Goal: Task Accomplishment & Management: Manage account settings

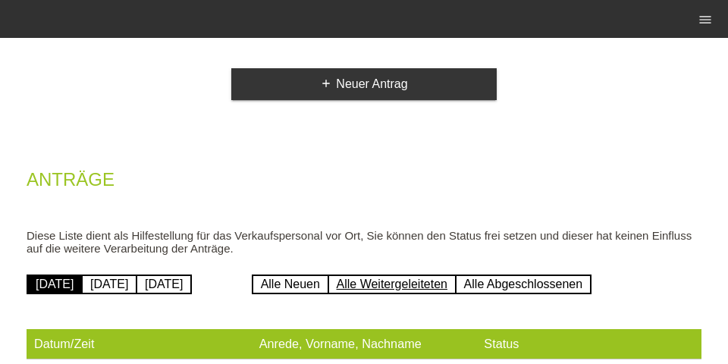
scroll to position [140, 0]
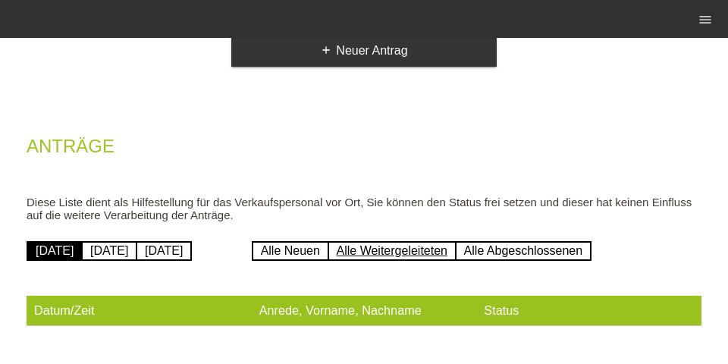
click at [388, 256] on link "Alle Weitergeleiteten" at bounding box center [392, 251] width 129 height 20
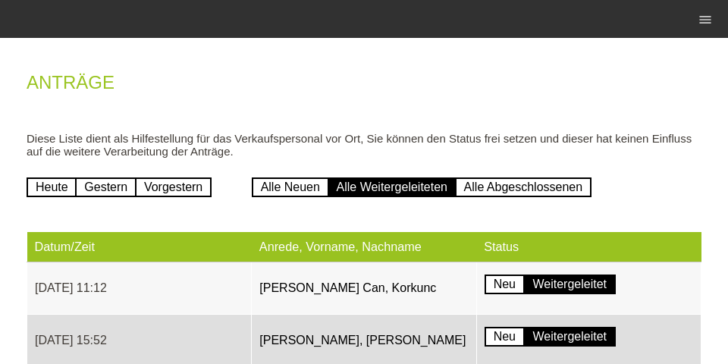
scroll to position [299, 0]
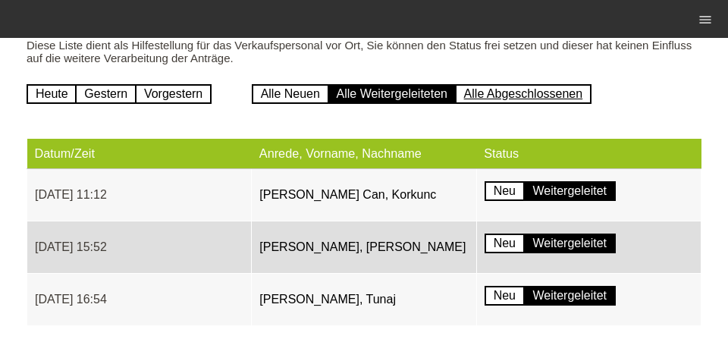
click at [539, 86] on link "Alle Abgeschlossenen" at bounding box center [523, 94] width 137 height 20
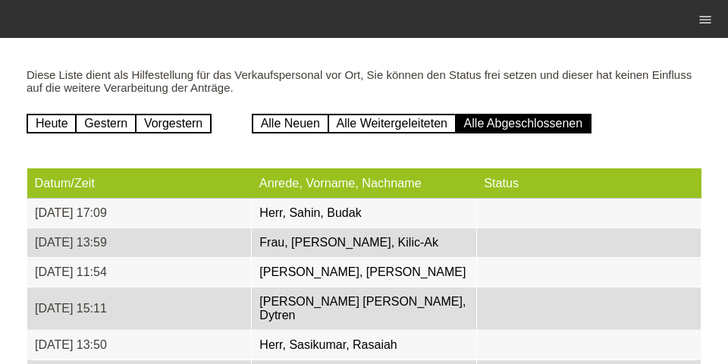
scroll to position [279, 0]
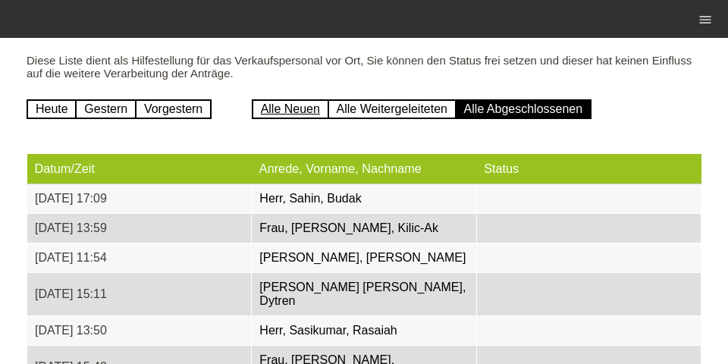
click at [296, 115] on link "Alle Neuen" at bounding box center [290, 109] width 77 height 20
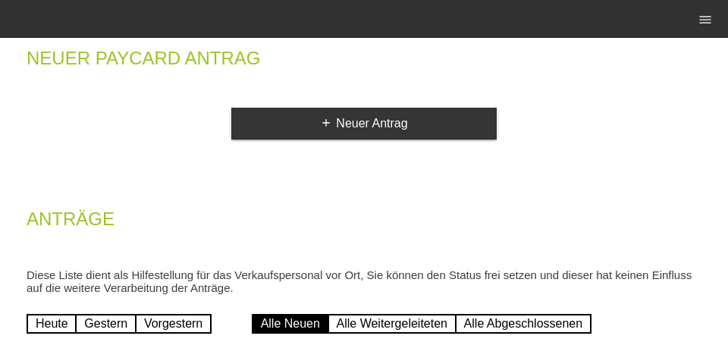
scroll to position [193, 0]
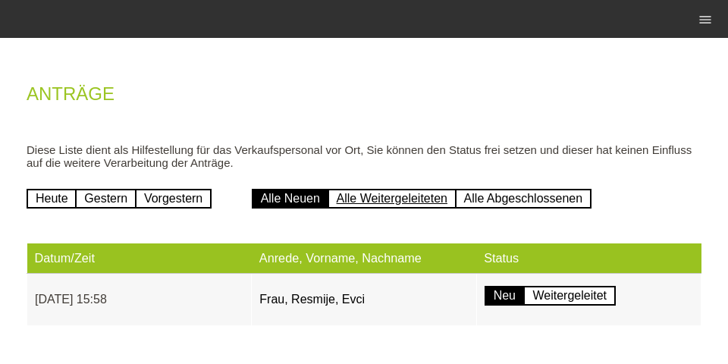
click at [357, 194] on link "Alle Weitergeleiteten" at bounding box center [392, 199] width 129 height 20
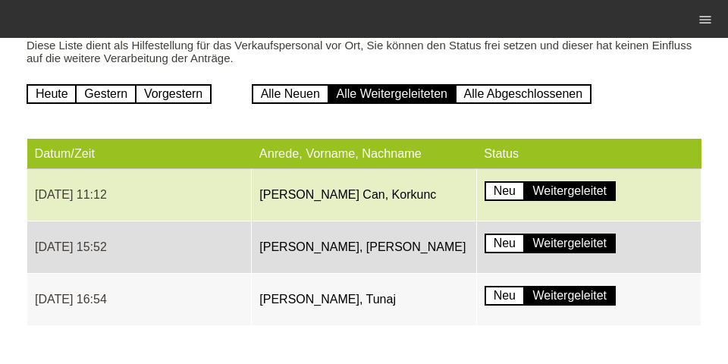
scroll to position [299, 0]
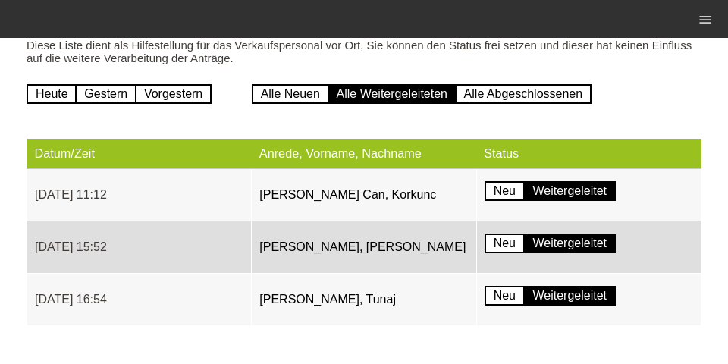
click at [269, 93] on link "Alle Neuen" at bounding box center [290, 94] width 77 height 20
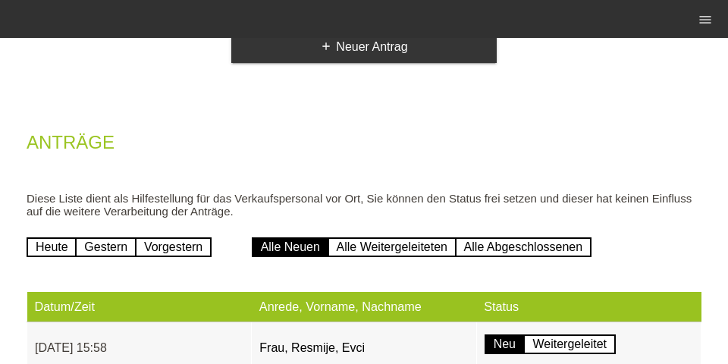
scroll to position [193, 0]
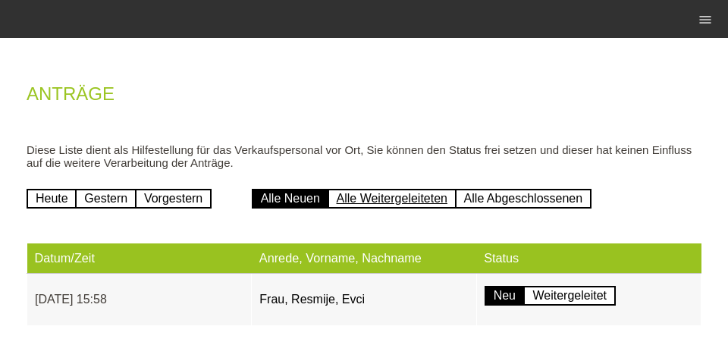
click at [375, 199] on link "Alle Weitergeleiteten" at bounding box center [392, 199] width 129 height 20
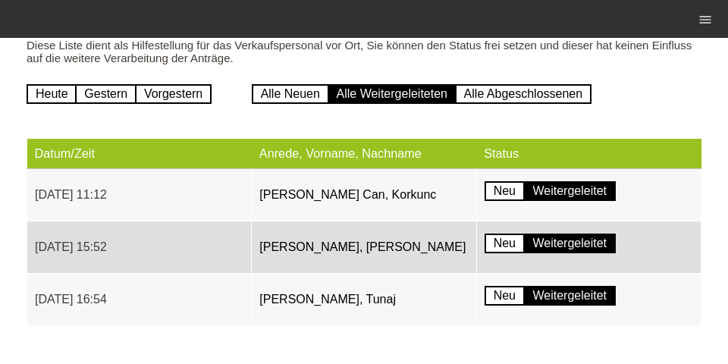
scroll to position [299, 0]
click at [508, 86] on link "Alle Abgeschlossenen" at bounding box center [523, 94] width 137 height 20
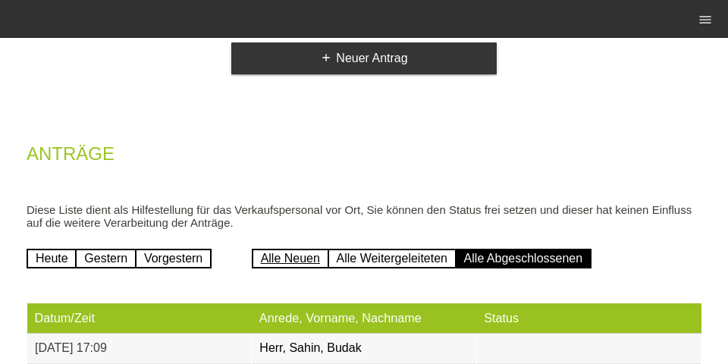
scroll to position [132, 0]
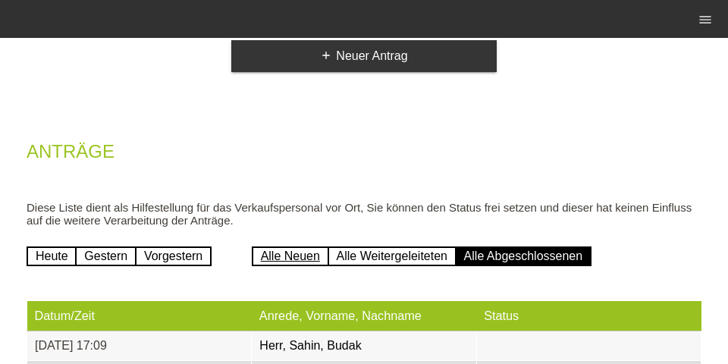
click at [265, 265] on link "Alle Neuen" at bounding box center [290, 257] width 77 height 20
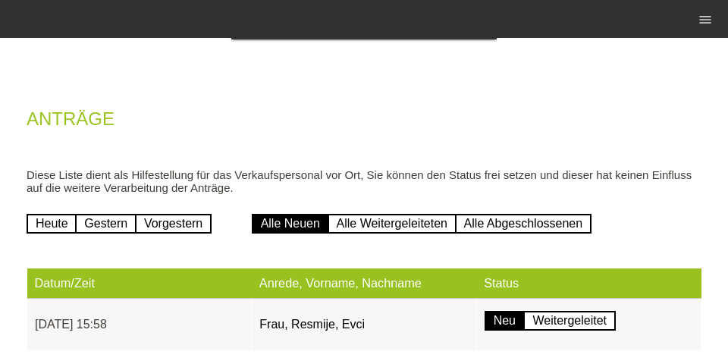
scroll to position [193, 0]
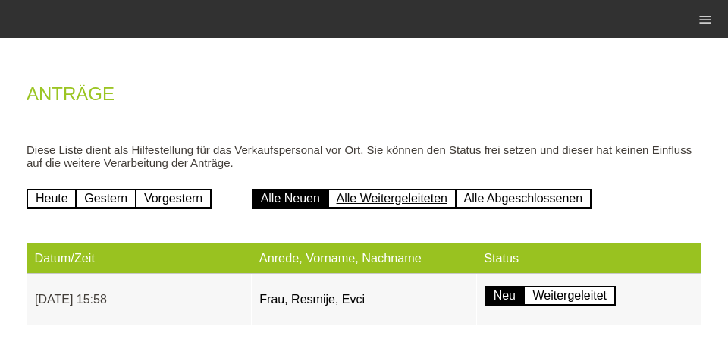
click at [373, 205] on link "Alle Weitergeleiteten" at bounding box center [392, 199] width 129 height 20
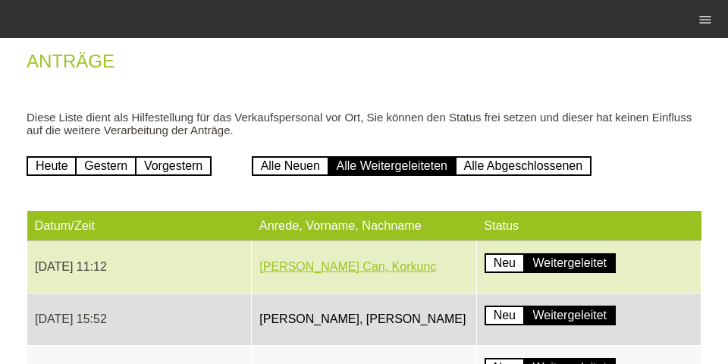
scroll to position [299, 0]
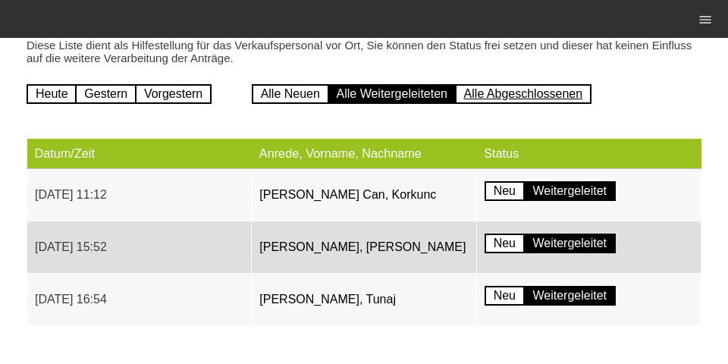
click at [532, 98] on link "Alle Abgeschlossenen" at bounding box center [523, 94] width 137 height 20
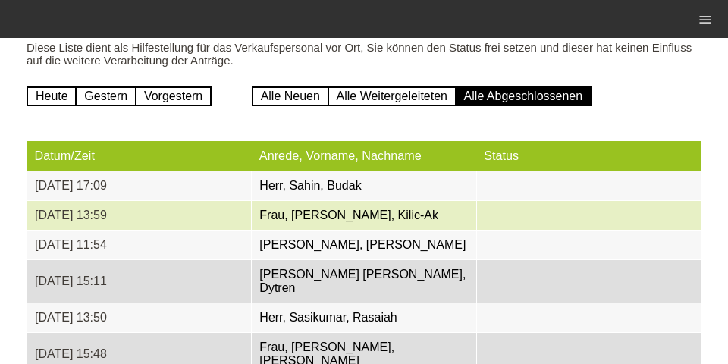
scroll to position [329, 0]
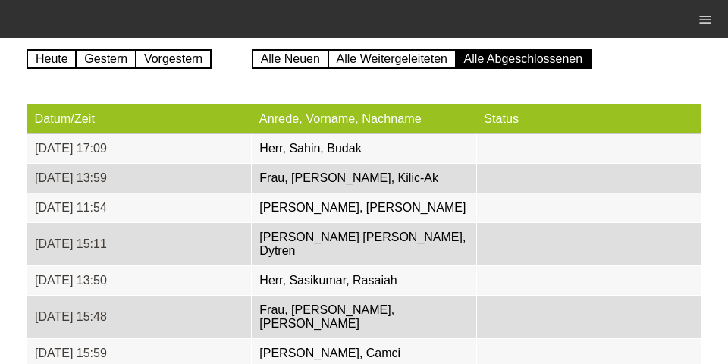
click at [398, 68] on link "Alle Weitergeleiteten" at bounding box center [392, 59] width 129 height 20
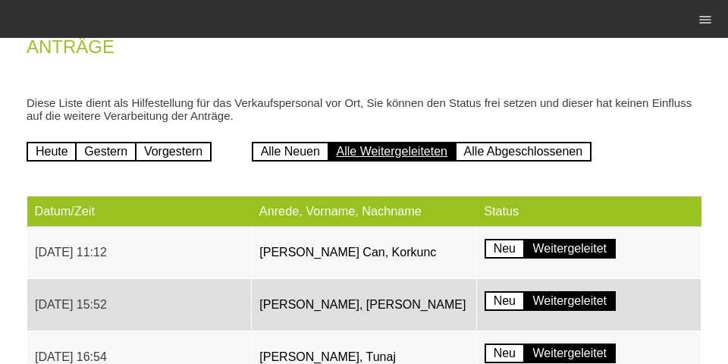
scroll to position [299, 0]
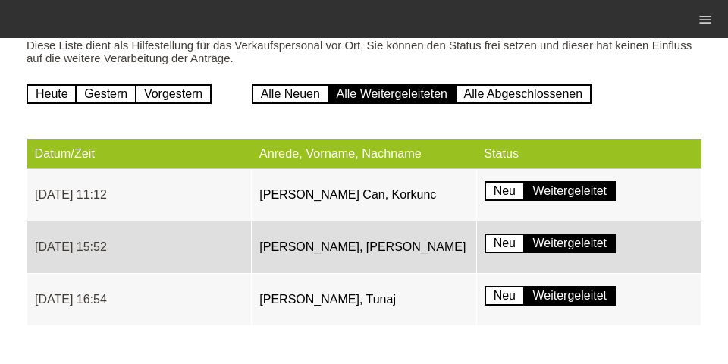
click at [291, 96] on link "Alle Neuen" at bounding box center [290, 94] width 77 height 20
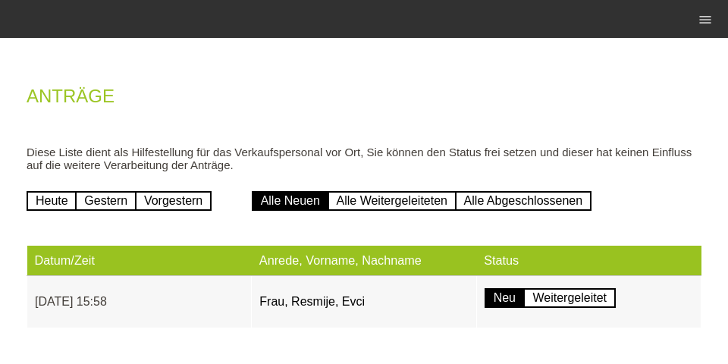
scroll to position [193, 0]
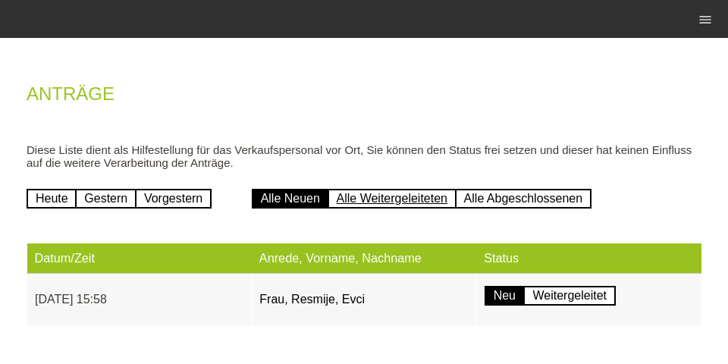
click at [425, 199] on link "Alle Weitergeleiteten" at bounding box center [392, 199] width 129 height 20
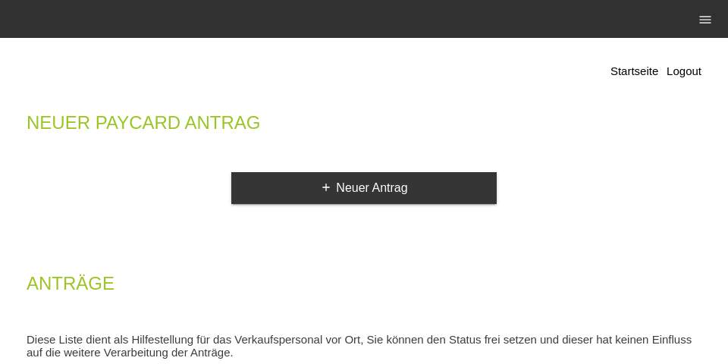
scroll to position [193, 0]
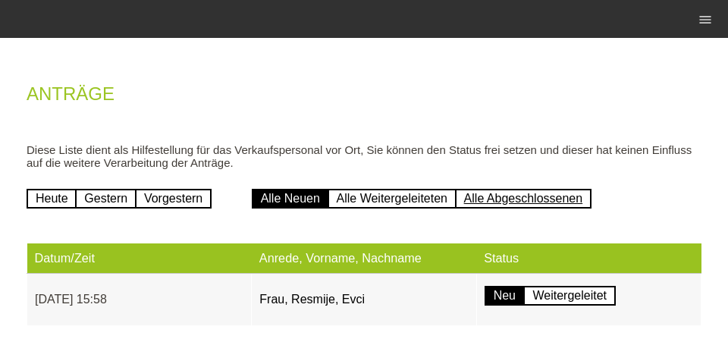
click at [525, 199] on link "Alle Abgeschlossenen" at bounding box center [523, 199] width 137 height 20
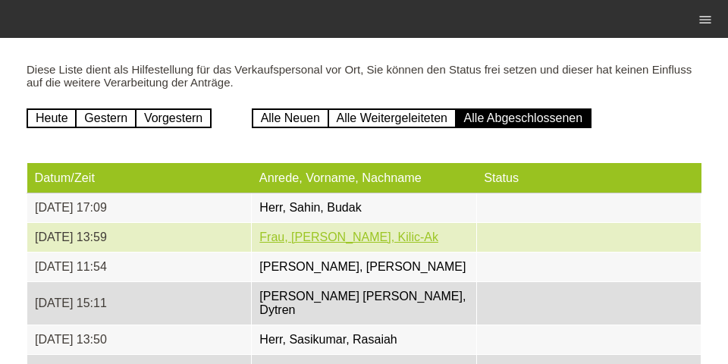
scroll to position [280, 0]
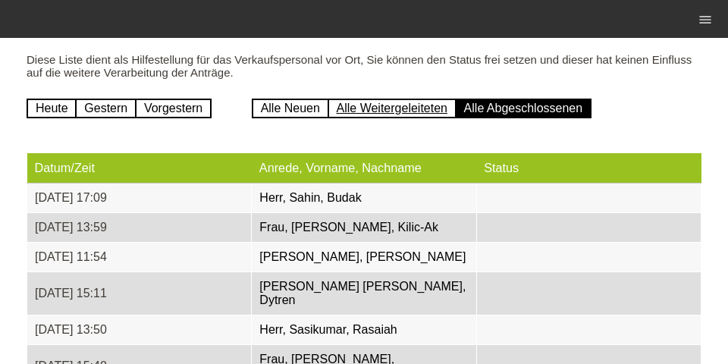
click at [376, 115] on link "Alle Weitergeleiteten" at bounding box center [392, 109] width 129 height 20
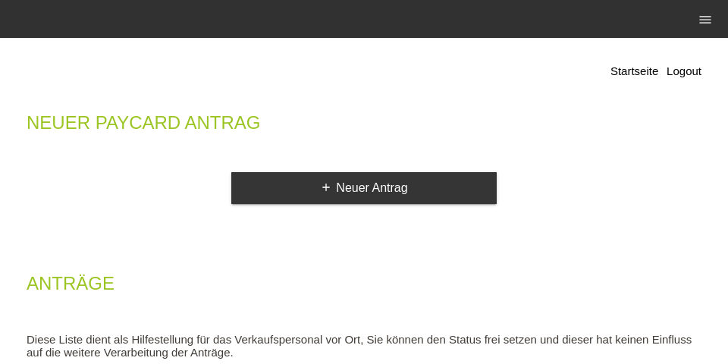
click at [294, 115] on h2 "Neuer Paycard Antrag" at bounding box center [364, 126] width 675 height 23
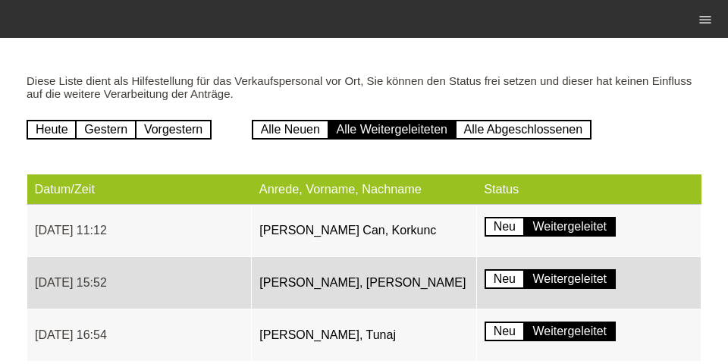
scroll to position [299, 0]
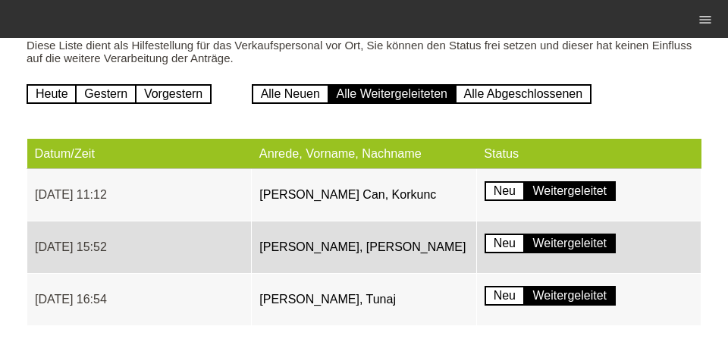
click at [297, 103] on div "Startseite Logout Neuer Paycard Antrag add Neuer Antrag Anträge Diese Liste die…" at bounding box center [364, 50] width 698 height 598
click at [284, 92] on link "Alle Neuen" at bounding box center [290, 94] width 77 height 20
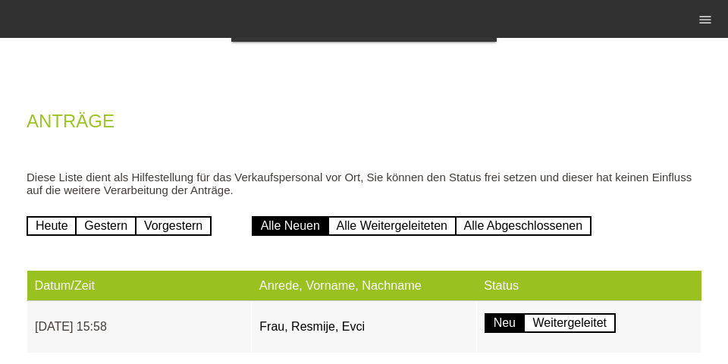
scroll to position [193, 0]
